Goal: Transaction & Acquisition: Purchase product/service

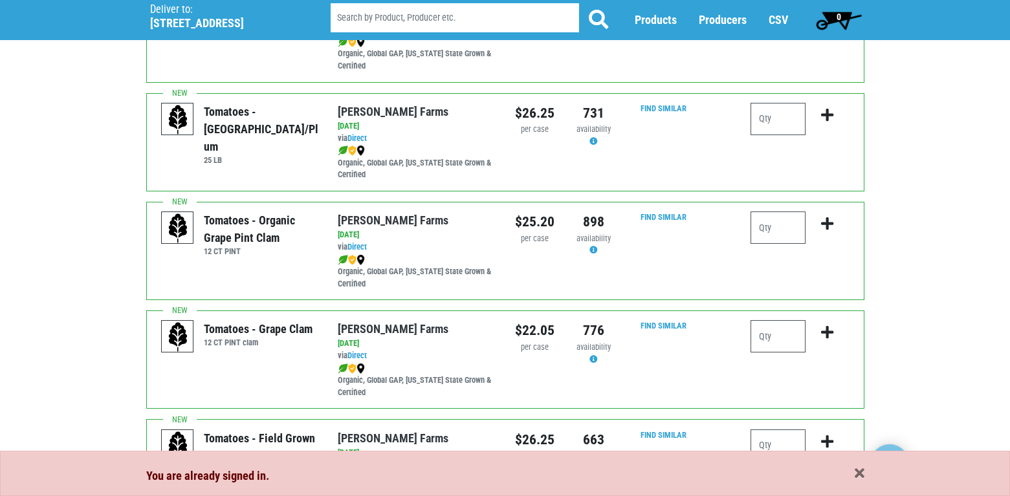
scroll to position [518, 0]
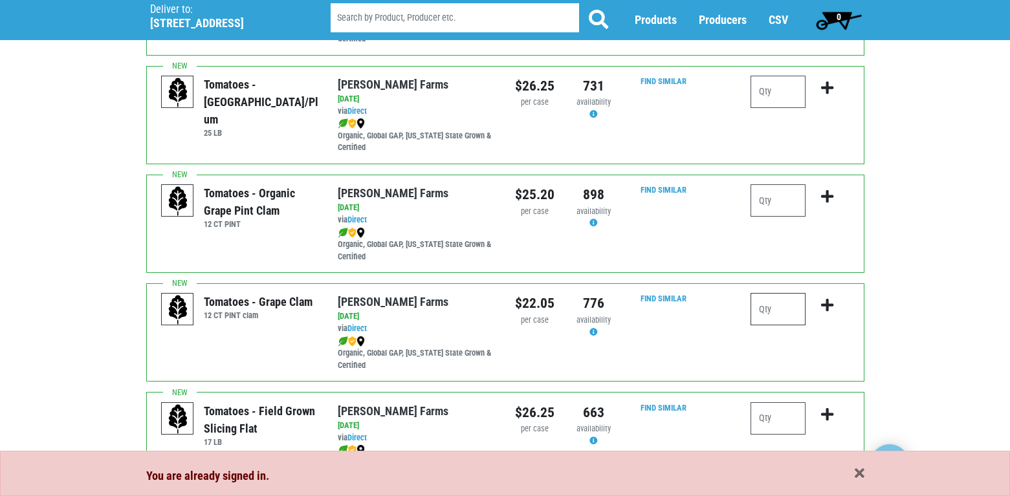
click at [779, 311] on input "number" at bounding box center [778, 309] width 55 height 32
type input "4"
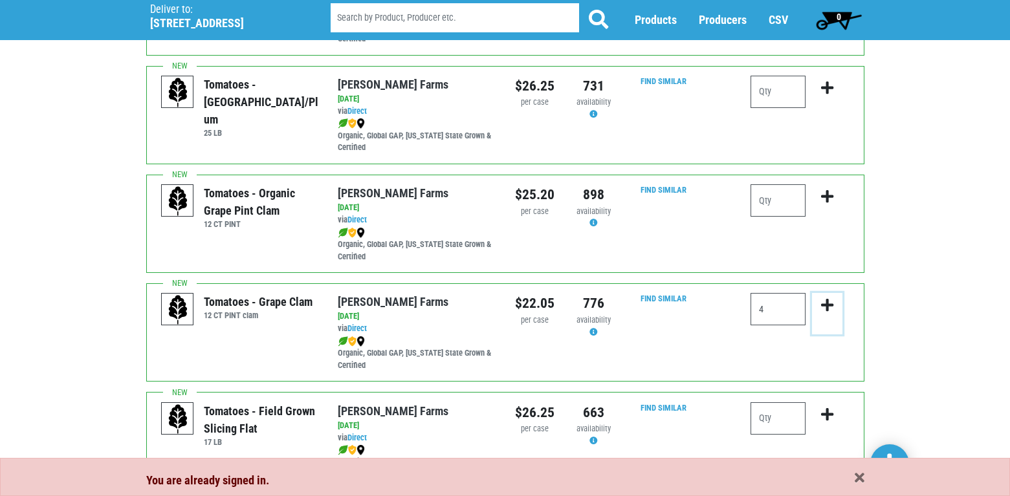
click at [829, 305] on icon "submit" at bounding box center [827, 305] width 12 height 14
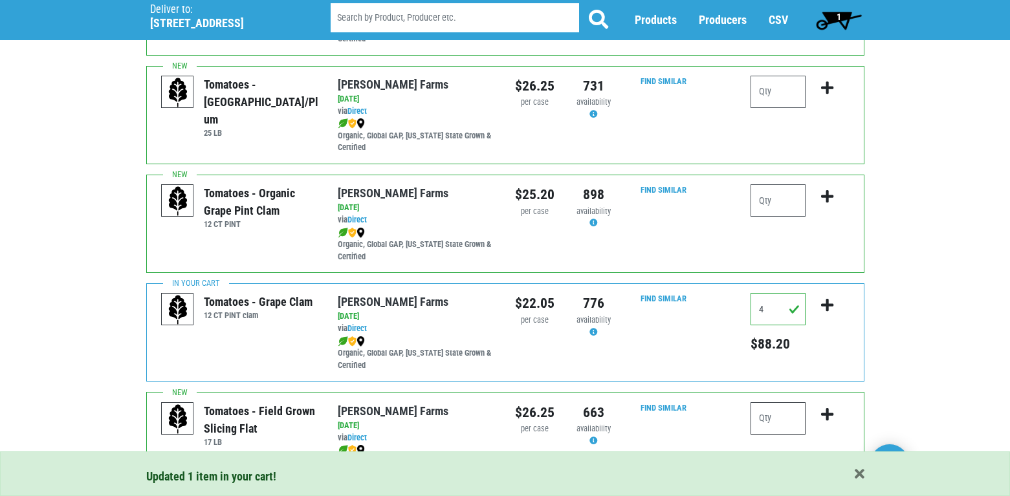
click at [774, 412] on input "number" at bounding box center [778, 418] width 55 height 32
type input "1"
type input "2"
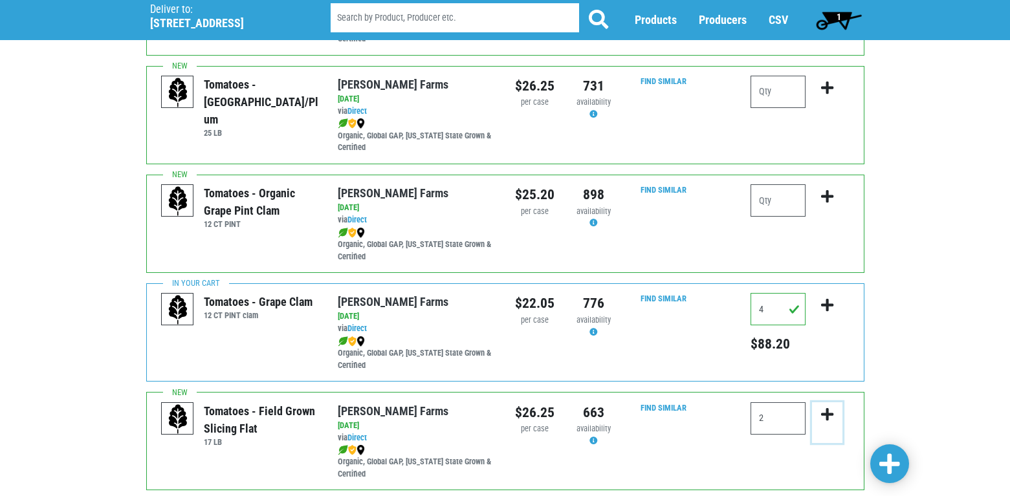
click at [828, 413] on icon "submit" at bounding box center [827, 415] width 12 height 14
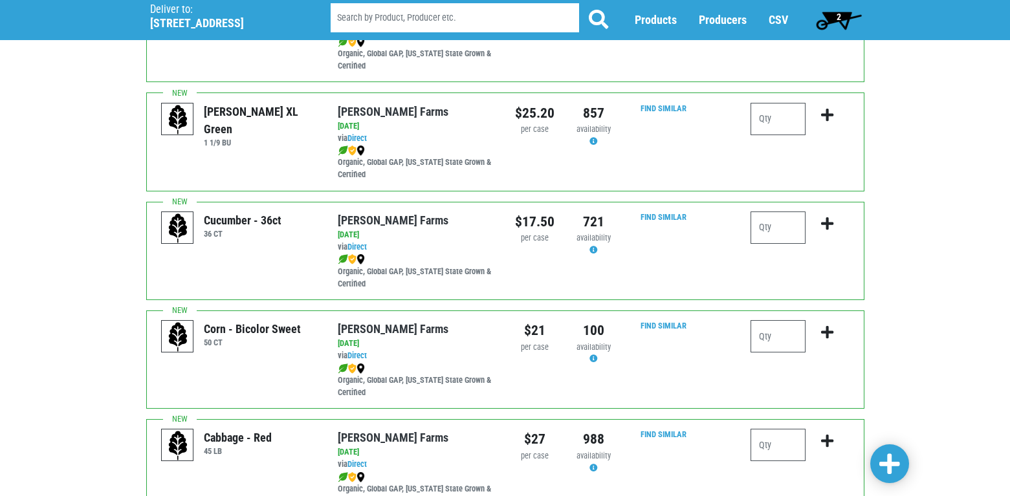
scroll to position [1812, 0]
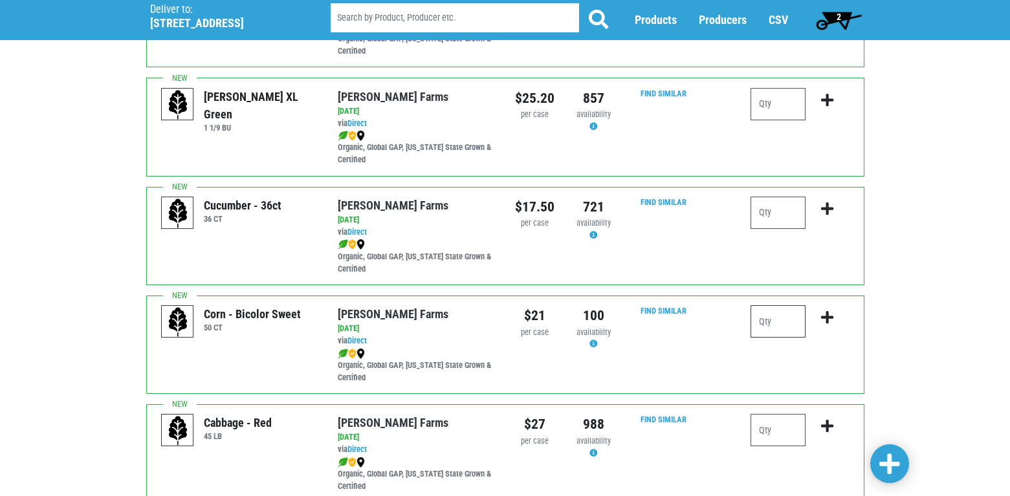
click at [791, 322] on input "number" at bounding box center [778, 321] width 55 height 32
type input "10"
click at [826, 311] on icon "submit" at bounding box center [827, 318] width 12 height 14
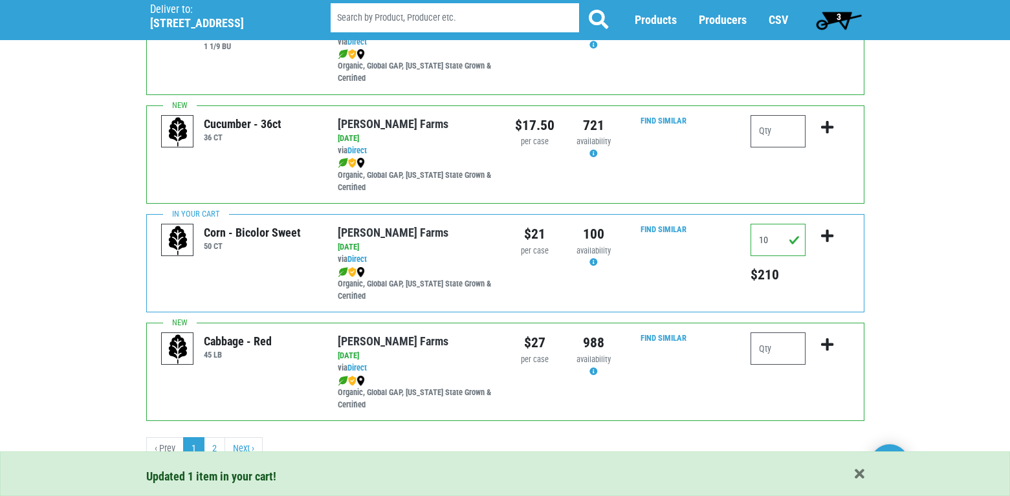
scroll to position [1901, 0]
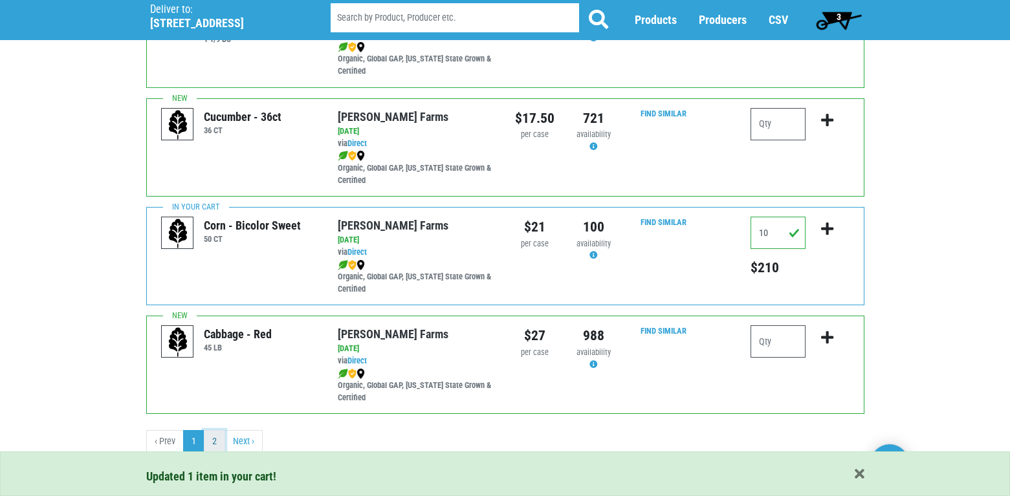
click at [219, 444] on link "2" at bounding box center [214, 441] width 21 height 23
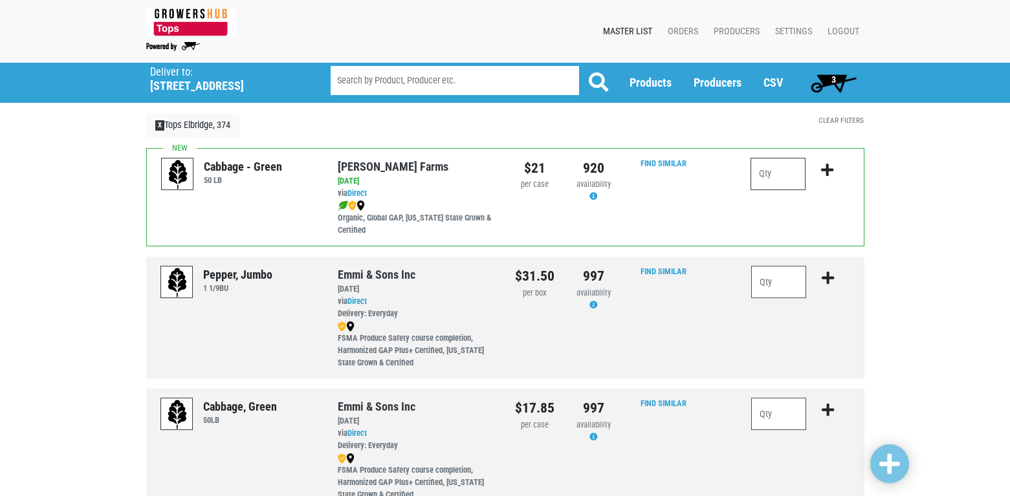
click at [781, 169] on input "number" at bounding box center [778, 174] width 55 height 32
type input "1"
click at [826, 170] on icon "submit" at bounding box center [827, 170] width 12 height 14
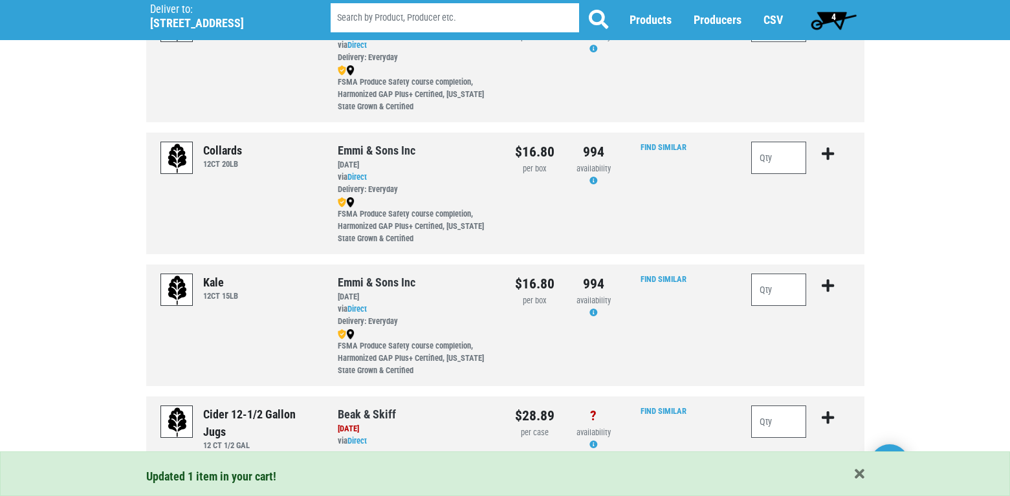
scroll to position [509, 0]
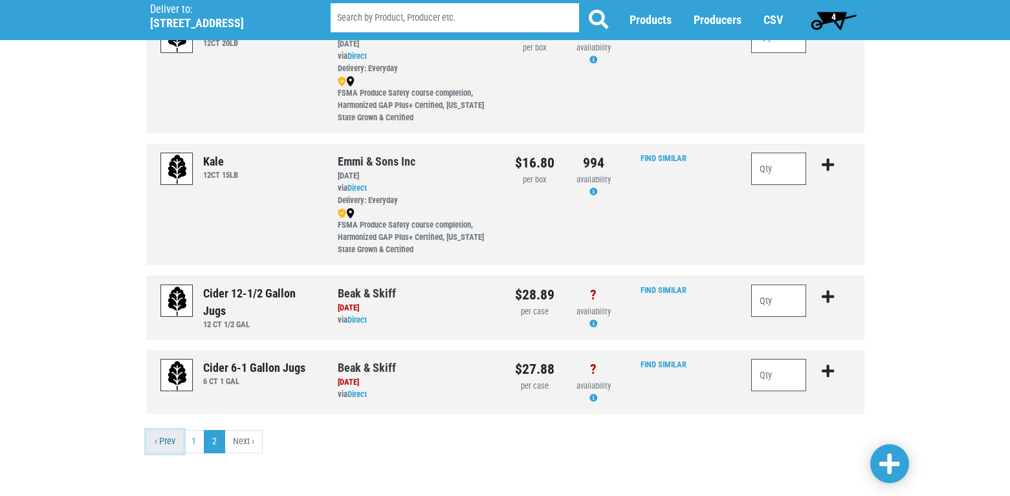
click at [173, 437] on link "‹ Prev" at bounding box center [165, 441] width 38 height 23
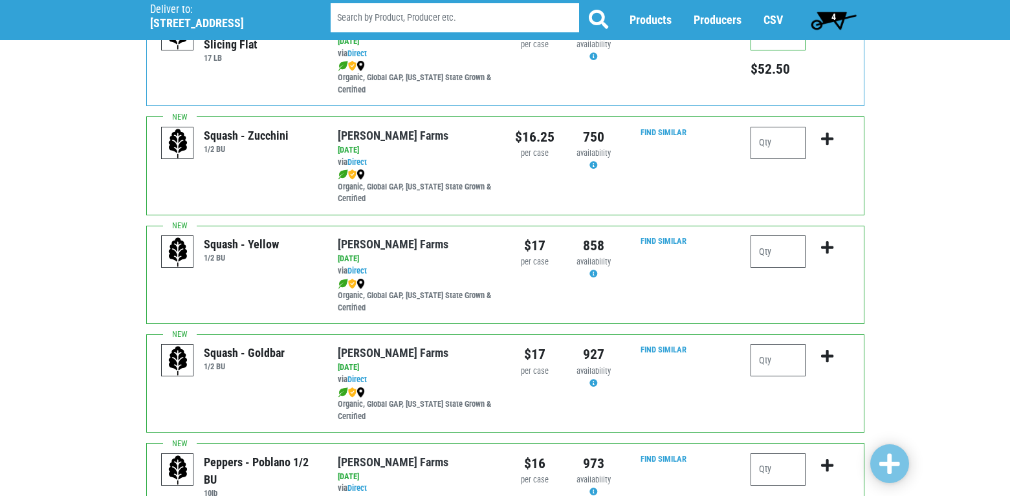
scroll to position [906, 0]
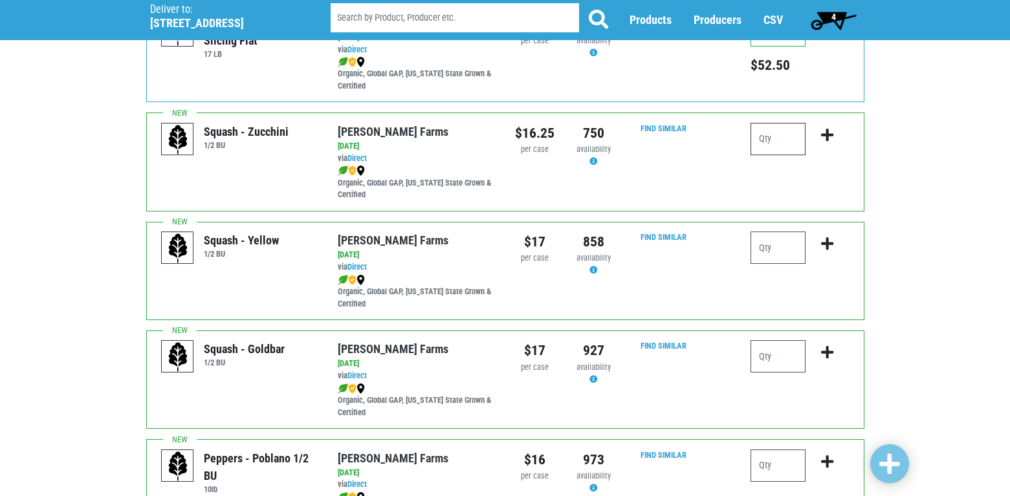
click at [775, 130] on input "number" at bounding box center [778, 139] width 55 height 32
type input "1"
click at [825, 133] on icon "submit" at bounding box center [827, 135] width 12 height 14
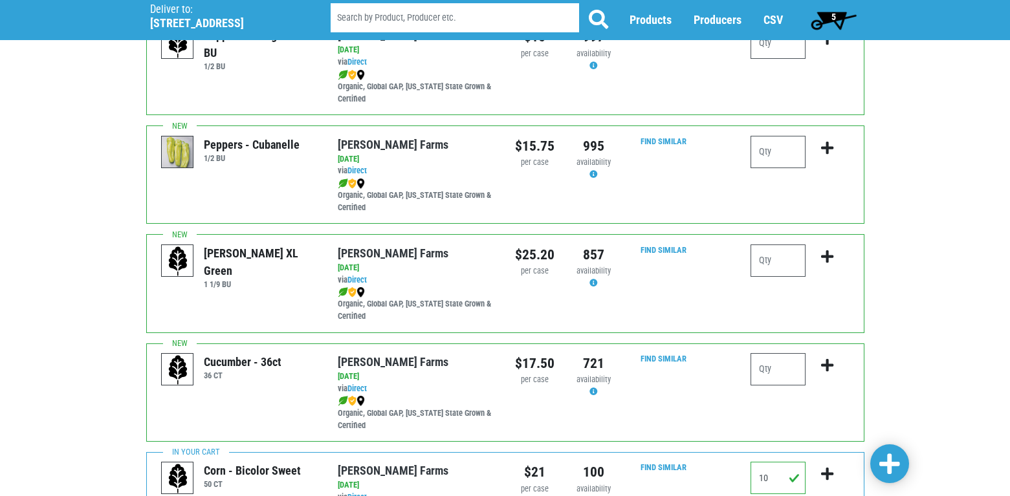
scroll to position [1682, 0]
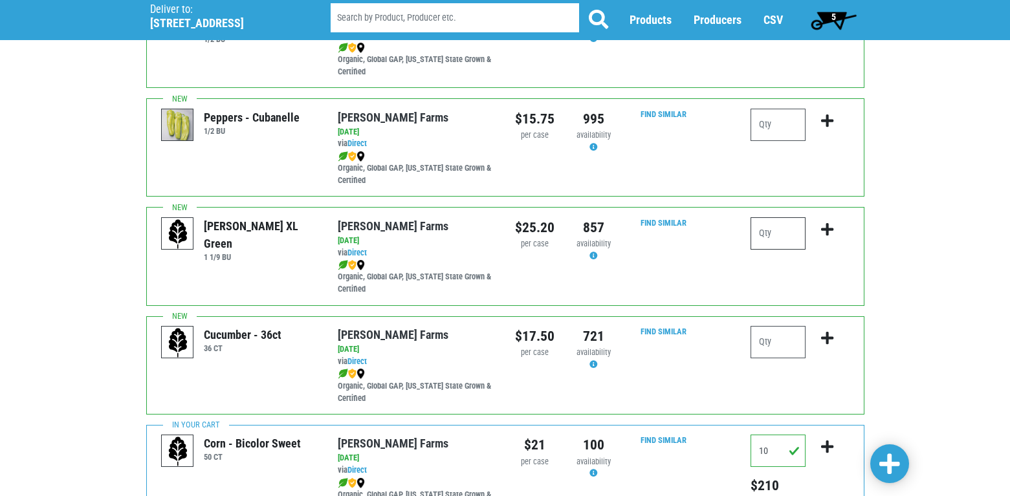
click at [766, 237] on input "number" at bounding box center [778, 233] width 55 height 32
type input "1"
click at [826, 228] on icon "submit" at bounding box center [827, 230] width 12 height 14
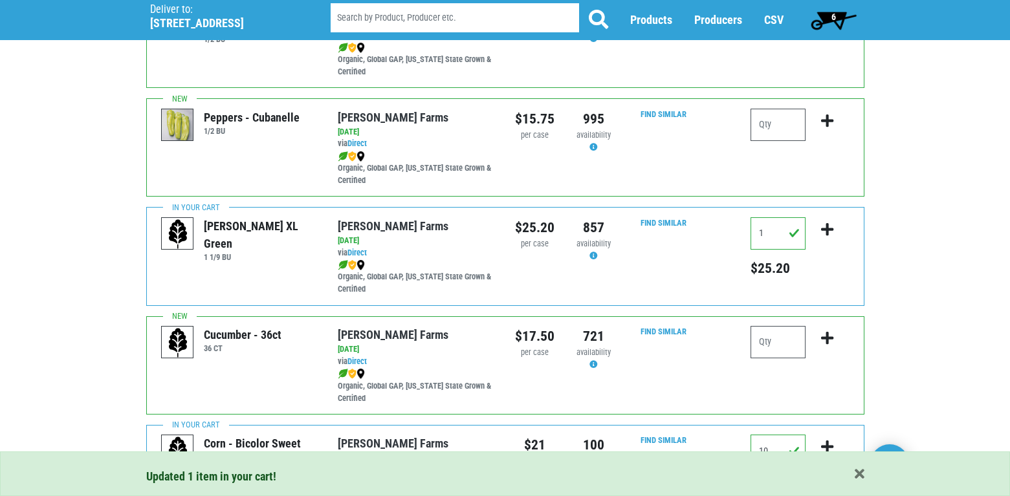
click at [833, 14] on span "6" at bounding box center [834, 17] width 5 height 10
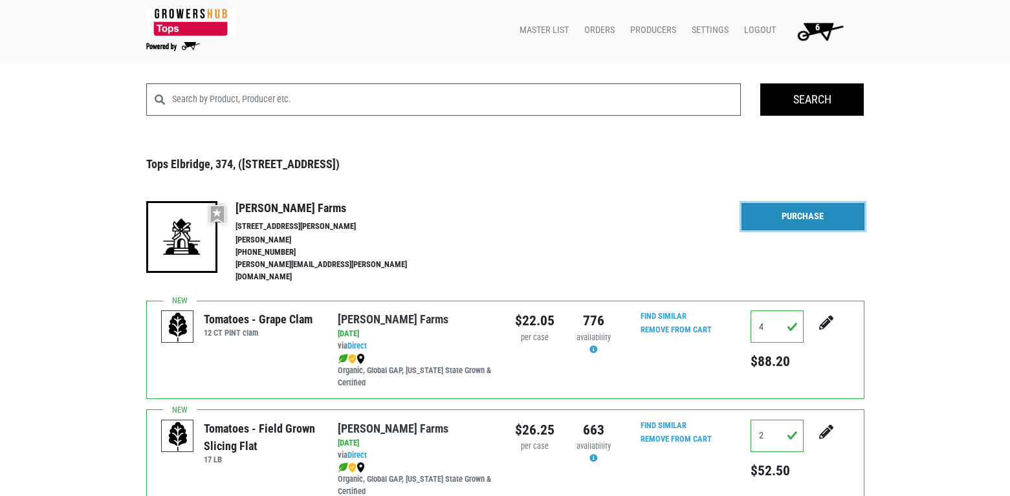
click at [786, 213] on link "Purchase" at bounding box center [803, 216] width 123 height 27
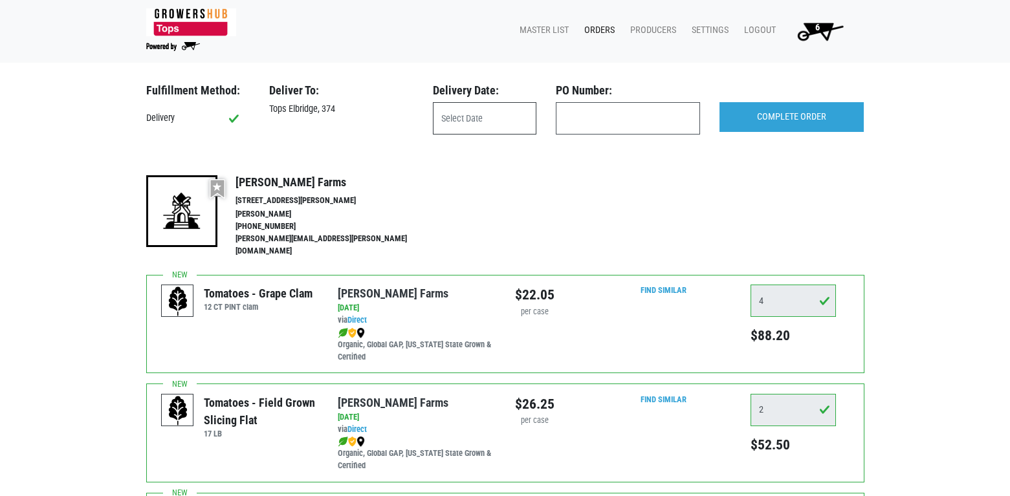
click at [492, 120] on input "text" at bounding box center [485, 118] width 104 height 32
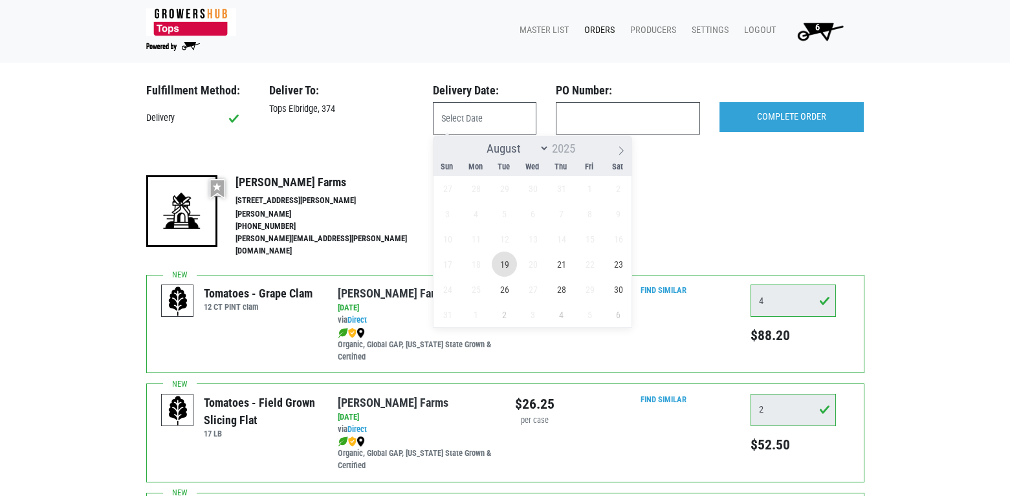
click at [501, 259] on span "19" at bounding box center [504, 264] width 25 height 25
type input "2025-08-19"
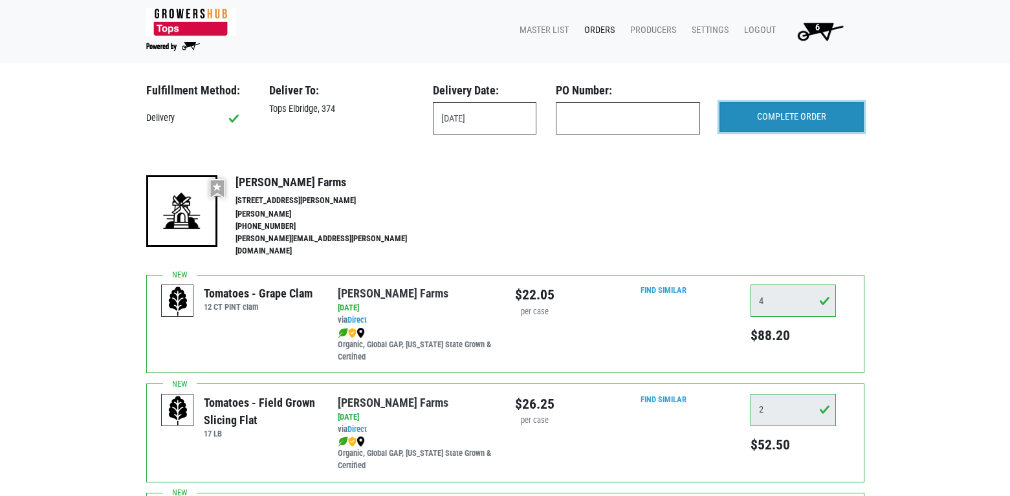
click at [769, 118] on input "COMPLETE ORDER" at bounding box center [792, 117] width 144 height 30
